Goal: Task Accomplishment & Management: Use online tool/utility

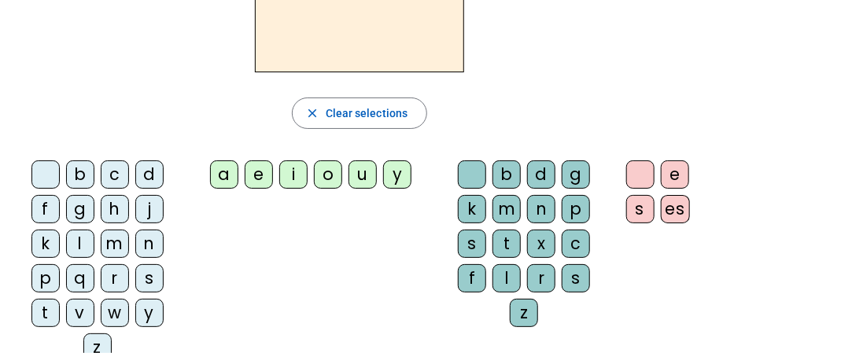
scroll to position [178, 0]
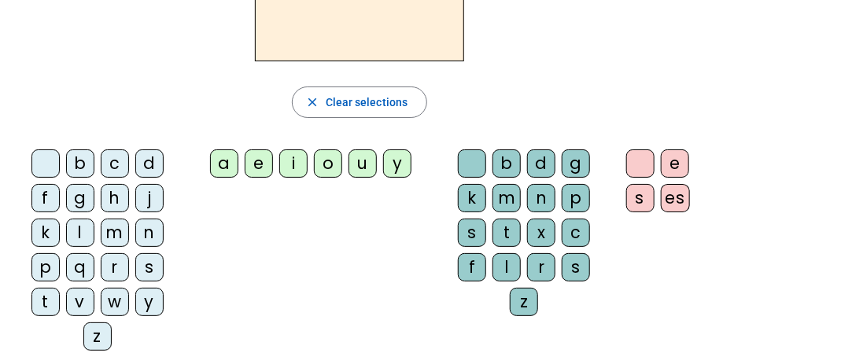
click at [114, 229] on div "m" at bounding box center [115, 233] width 28 height 28
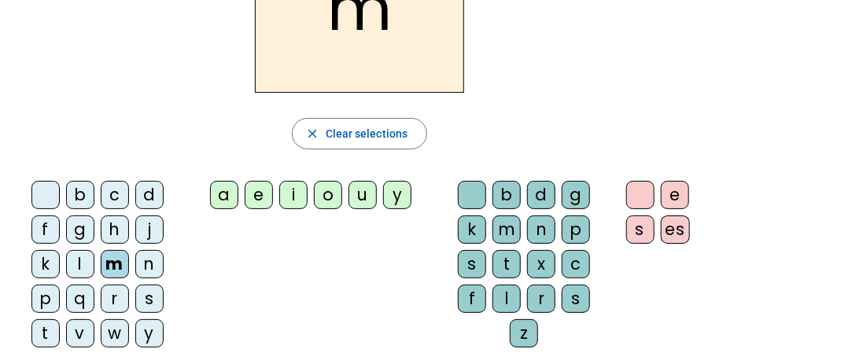
scroll to position [115, 0]
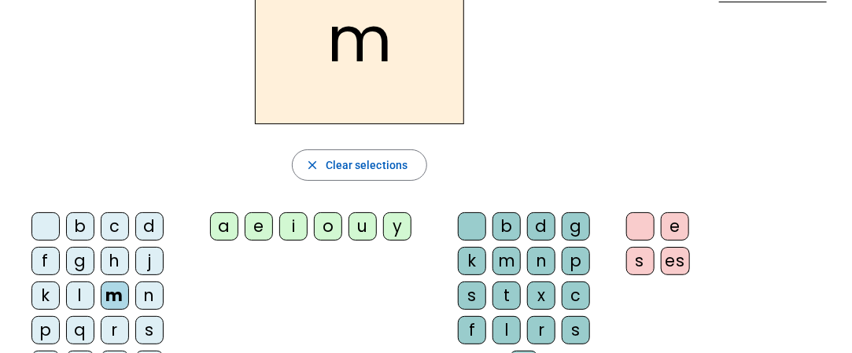
click at [230, 224] on div "a" at bounding box center [224, 226] width 28 height 28
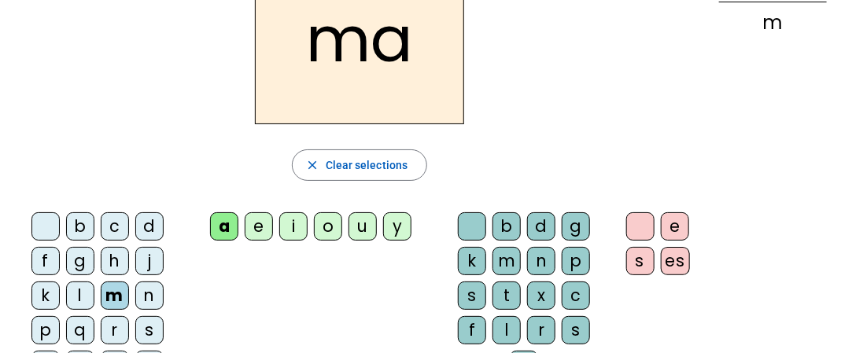
click at [511, 323] on div "l" at bounding box center [506, 330] width 28 height 28
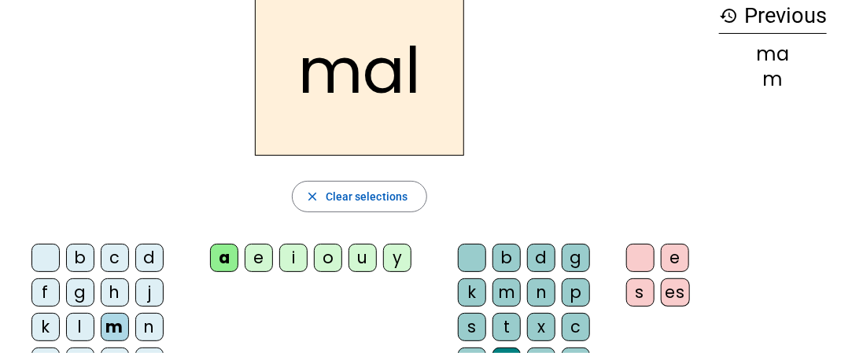
scroll to position [0, 0]
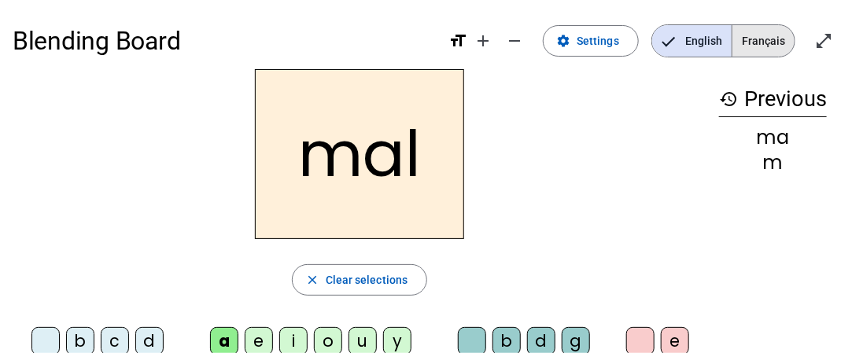
click at [765, 35] on span "Français" at bounding box center [763, 40] width 62 height 31
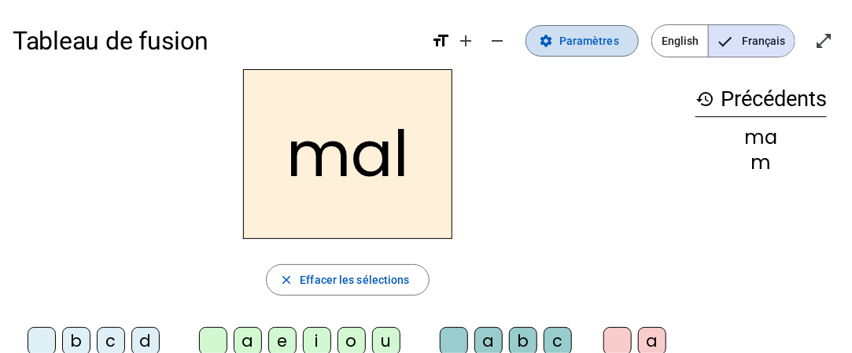
click at [595, 45] on span "Paramètres" at bounding box center [589, 40] width 60 height 19
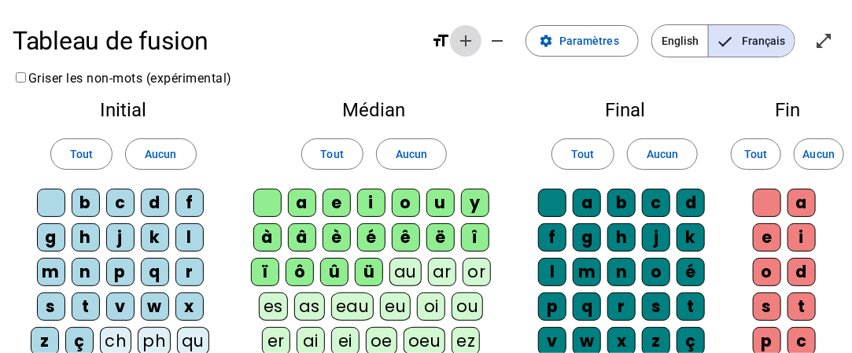
click at [475, 44] on mat-icon "add" at bounding box center [465, 40] width 19 height 19
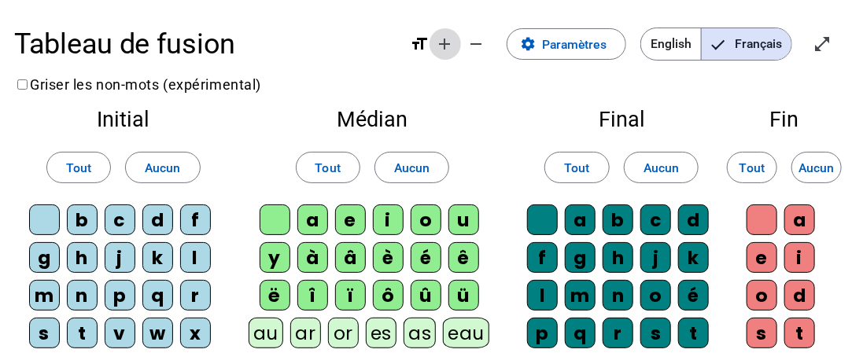
click at [447, 43] on mat-icon "add" at bounding box center [445, 44] width 19 height 19
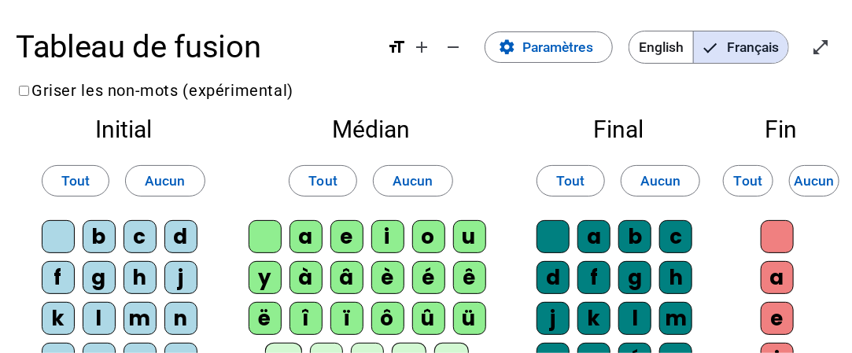
click at [345, 66] on h1 "Tableau de fusion" at bounding box center [194, 47] width 356 height 63
